Goal: Find specific page/section: Find specific page/section

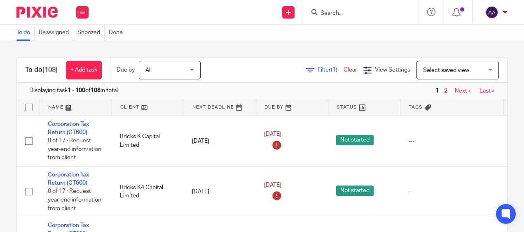
click at [342, 14] on input "Search" at bounding box center [357, 13] width 74 height 7
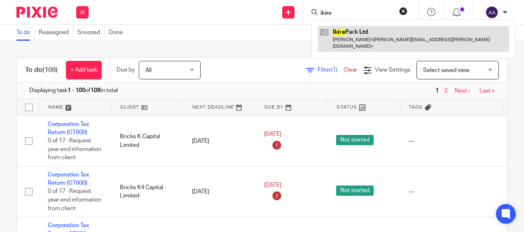
type input "ikire"
click at [347, 33] on link at bounding box center [413, 39] width 191 height 26
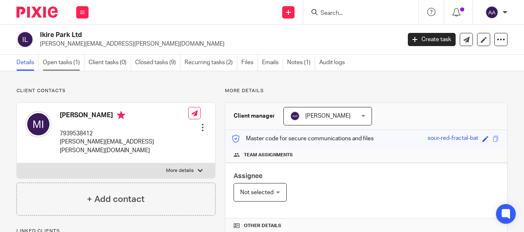
click at [74, 64] on link "Open tasks (1)" at bounding box center [64, 63] width 42 height 16
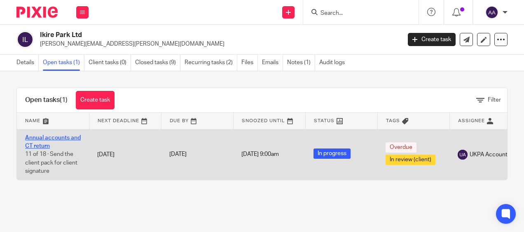
click at [54, 137] on link "Annual accounts and CT return" at bounding box center [53, 142] width 56 height 14
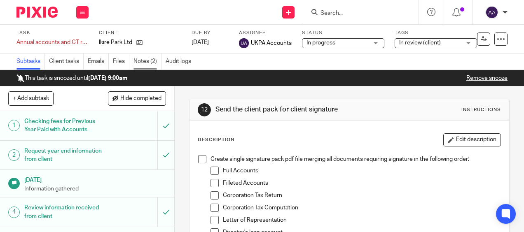
click at [150, 59] on link "Notes (2)" at bounding box center [147, 62] width 28 height 16
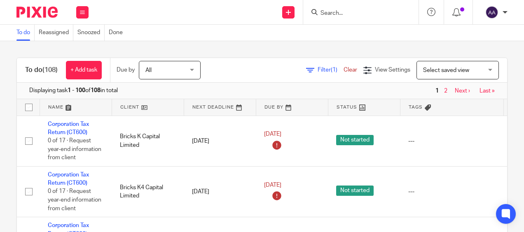
click at [337, 9] on form at bounding box center [364, 12] width 88 height 10
click at [337, 11] on input "Search" at bounding box center [357, 13] width 74 height 7
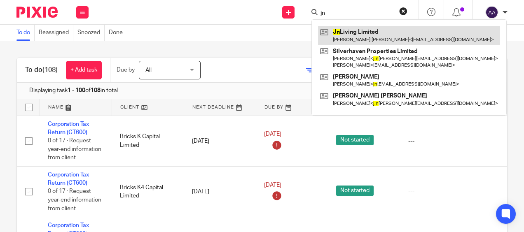
type input "jn"
click at [340, 42] on link at bounding box center [409, 35] width 182 height 19
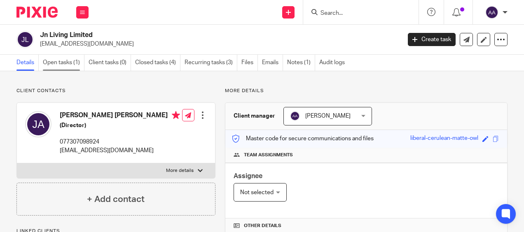
click at [75, 58] on link "Open tasks (1)" at bounding box center [64, 63] width 42 height 16
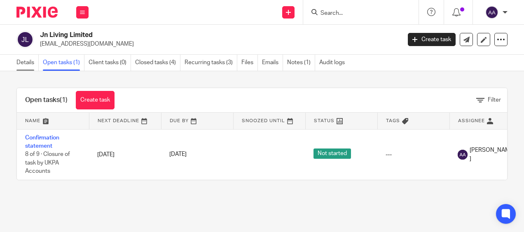
click at [23, 58] on link "Details" at bounding box center [27, 63] width 22 height 16
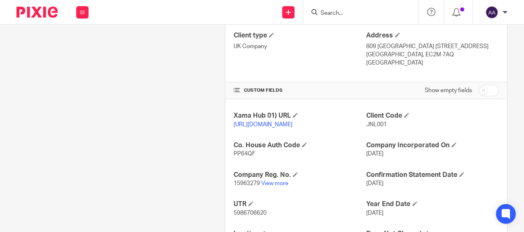
scroll to position [269, 0]
